Goal: Navigation & Orientation: Find specific page/section

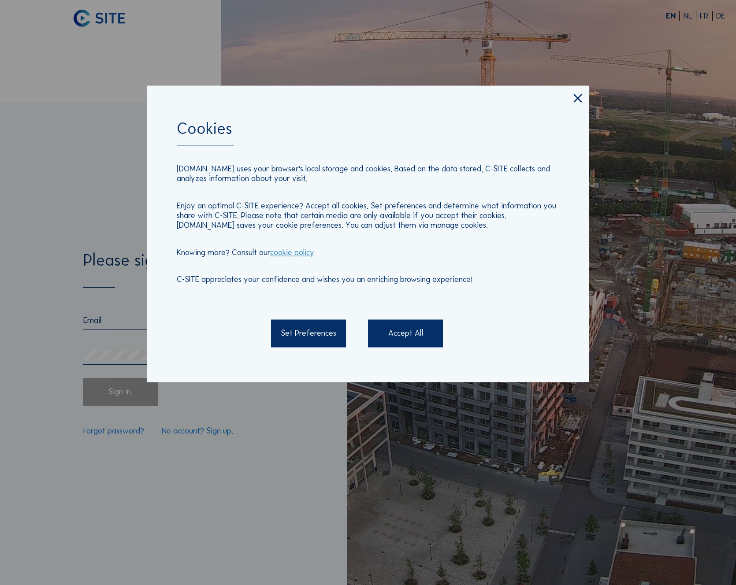
click at [394, 334] on div "Accept All" at bounding box center [405, 333] width 75 height 27
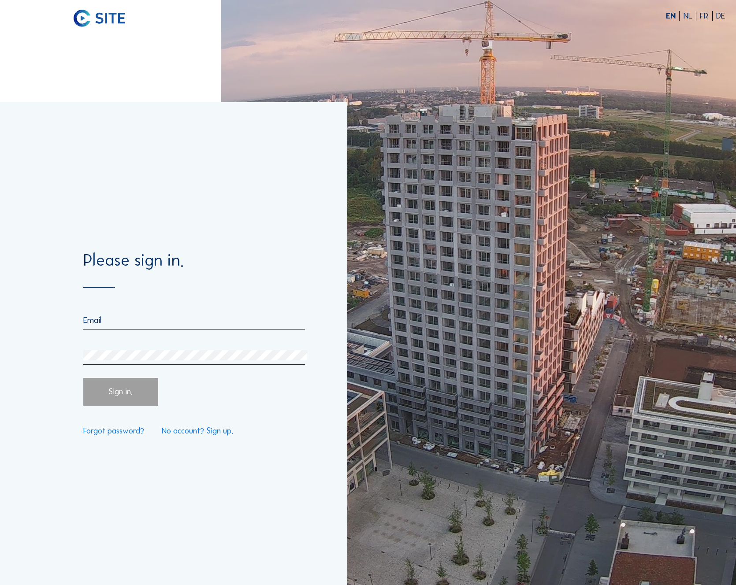
click at [161, 321] on input "email" at bounding box center [194, 320] width 222 height 10
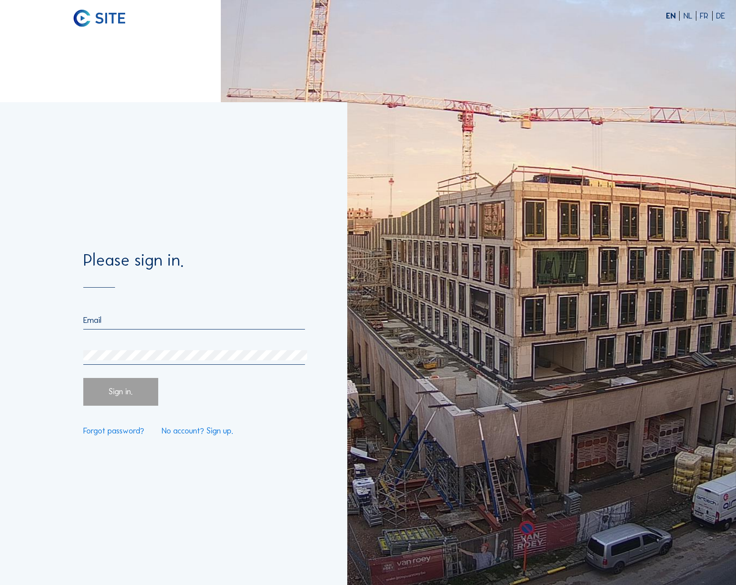
type input "mustafa.boluk@desacons.eu"
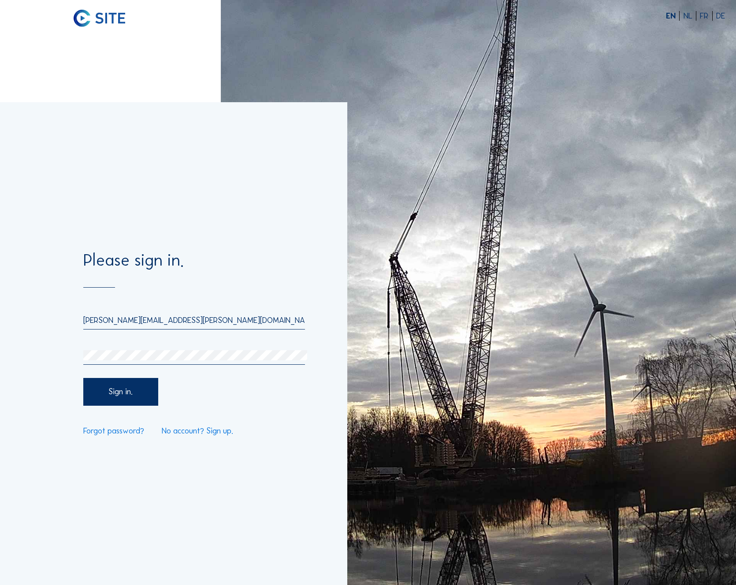
click at [116, 401] on div "Sign in." at bounding box center [120, 391] width 75 height 27
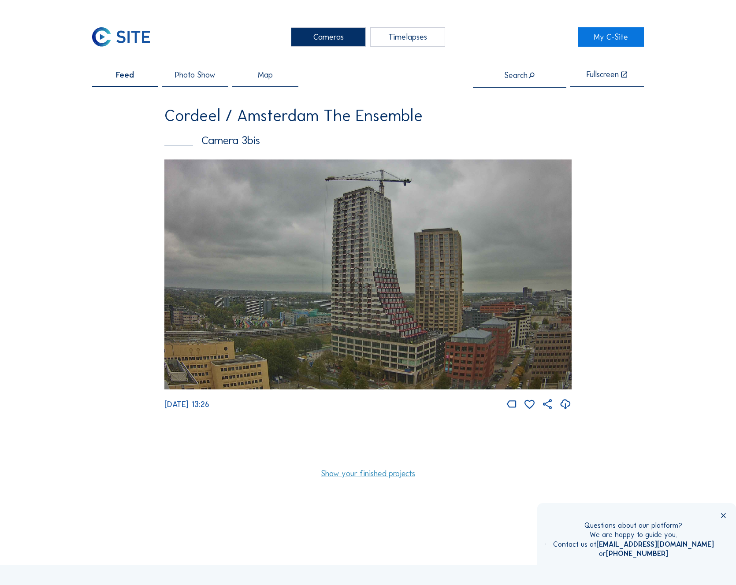
scroll to position [127, 0]
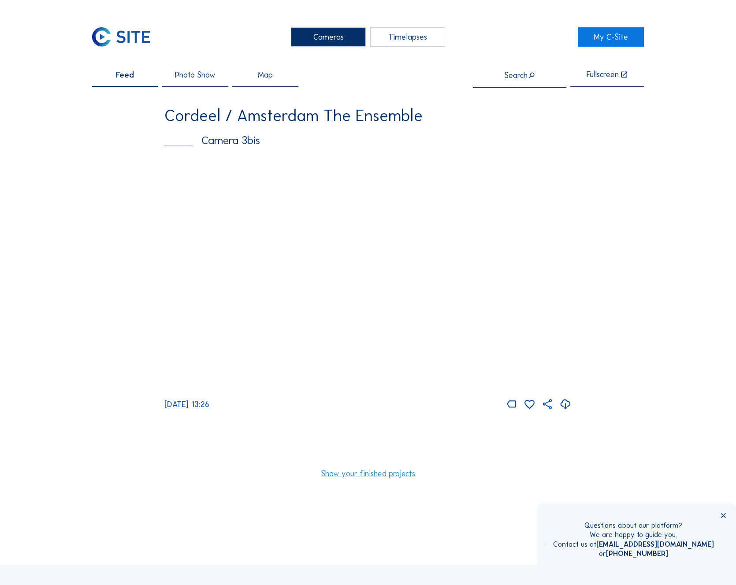
scroll to position [407, 0]
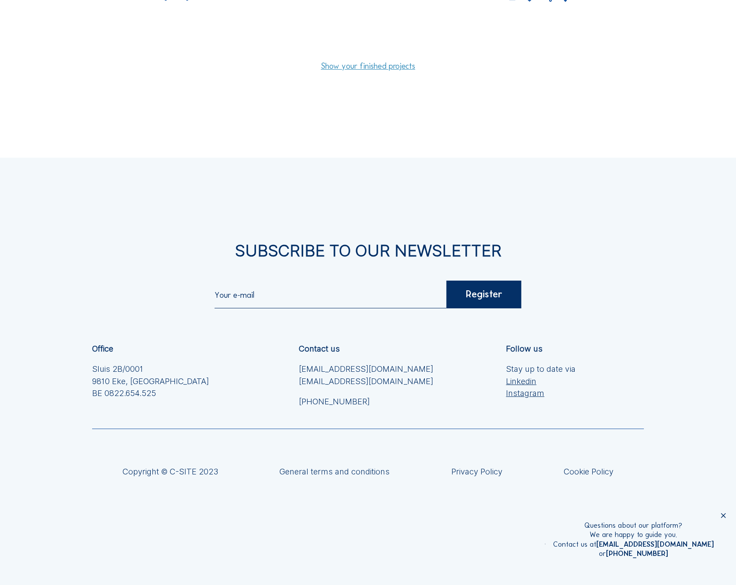
click at [723, 513] on icon at bounding box center [723, 516] width 8 height 8
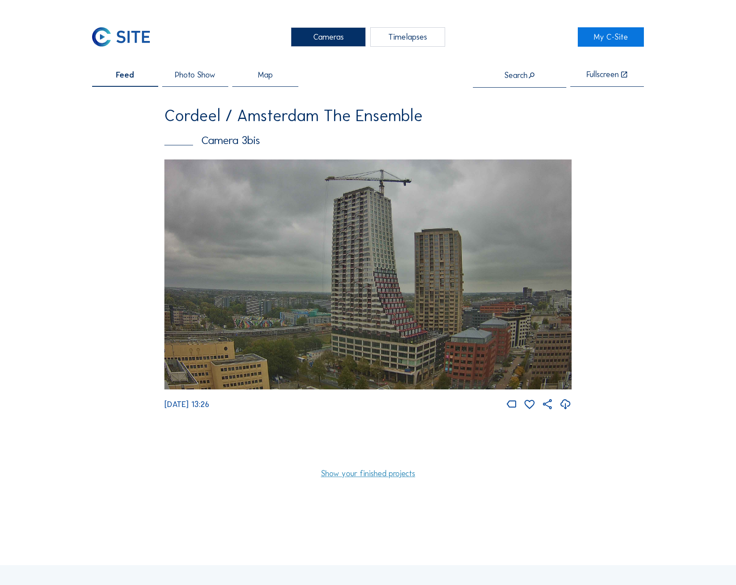
click at [121, 38] on img at bounding box center [121, 36] width 58 height 19
click at [605, 35] on link "My C-Site" at bounding box center [610, 36] width 66 height 19
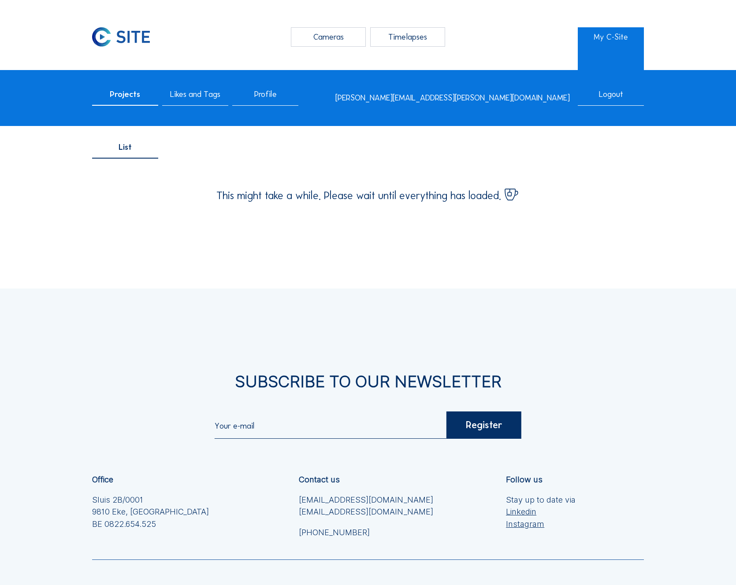
click at [619, 93] on div "Logout" at bounding box center [610, 98] width 66 height 16
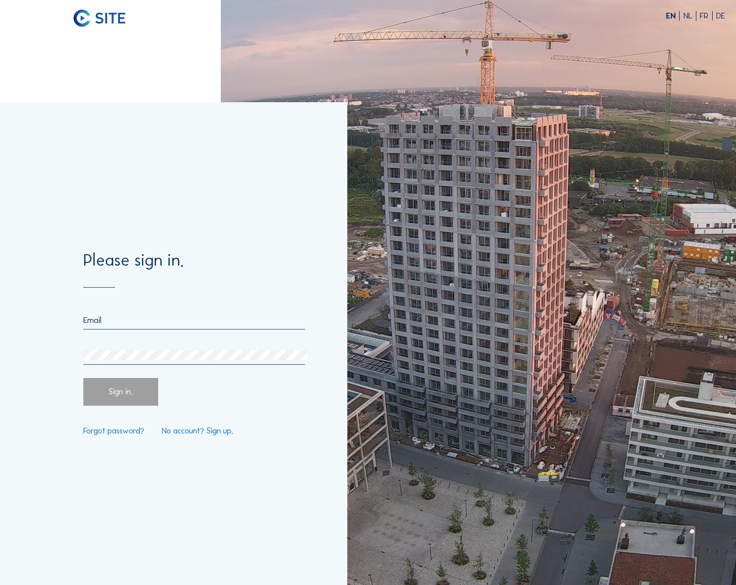
type input "[EMAIL_ADDRESS][DOMAIN_NAME]"
click at [133, 400] on div "Sign in." at bounding box center [120, 391] width 75 height 27
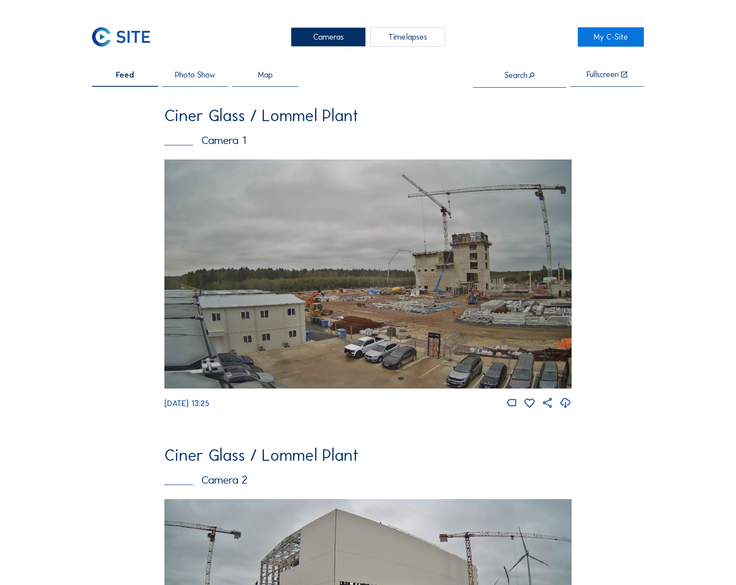
click at [331, 284] on img at bounding box center [367, 273] width 407 height 229
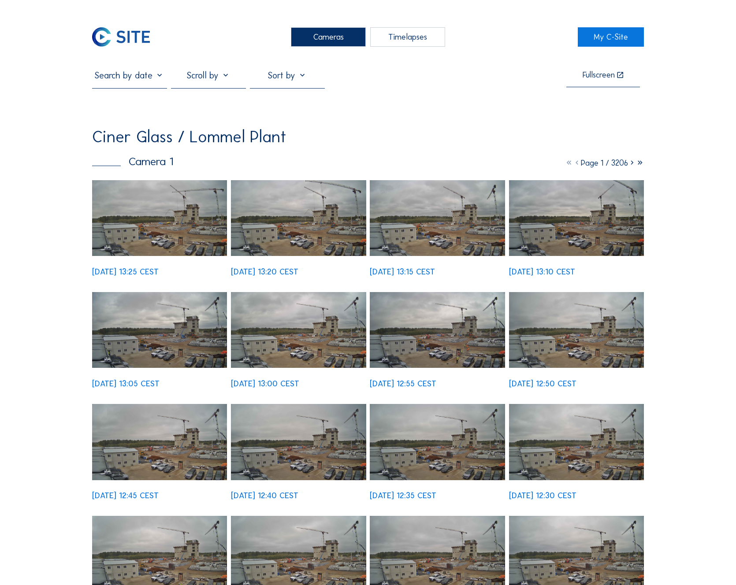
click at [187, 236] on img at bounding box center [159, 218] width 135 height 76
